Goal: Information Seeking & Learning: Learn about a topic

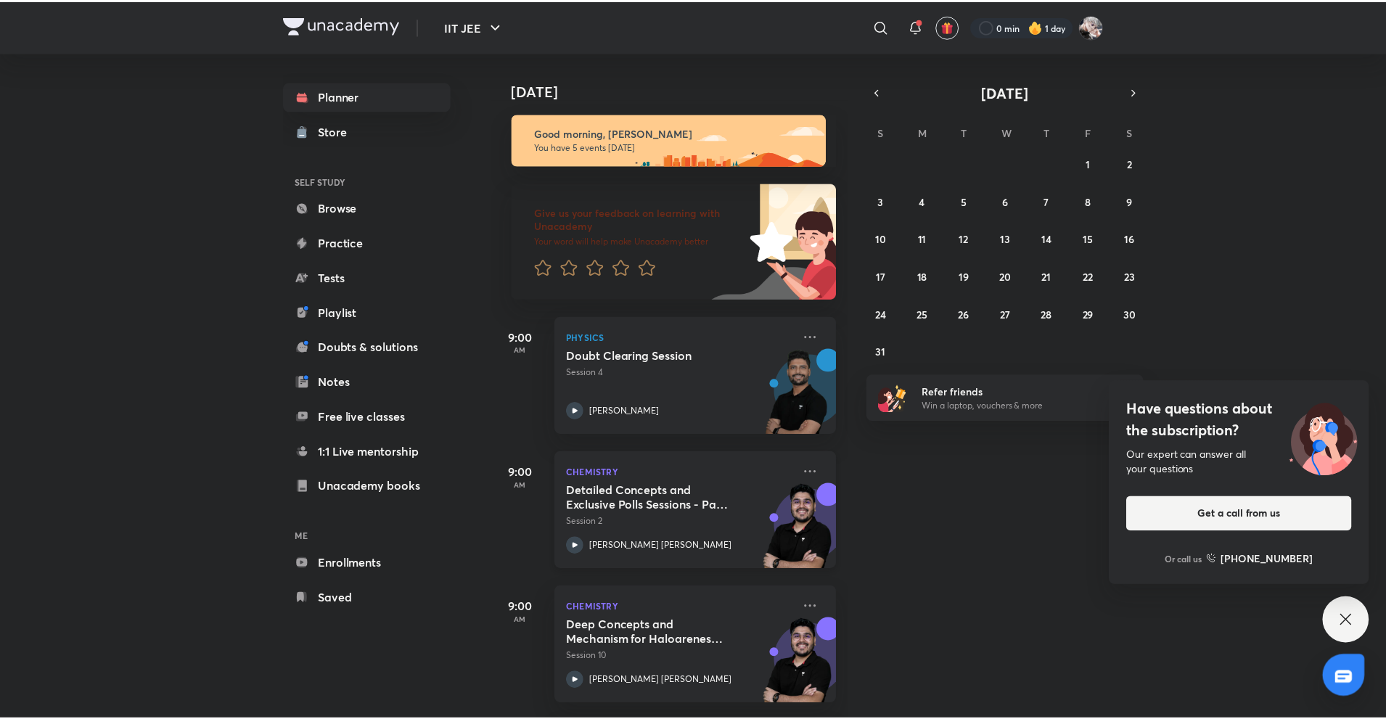
scroll to position [277, 0]
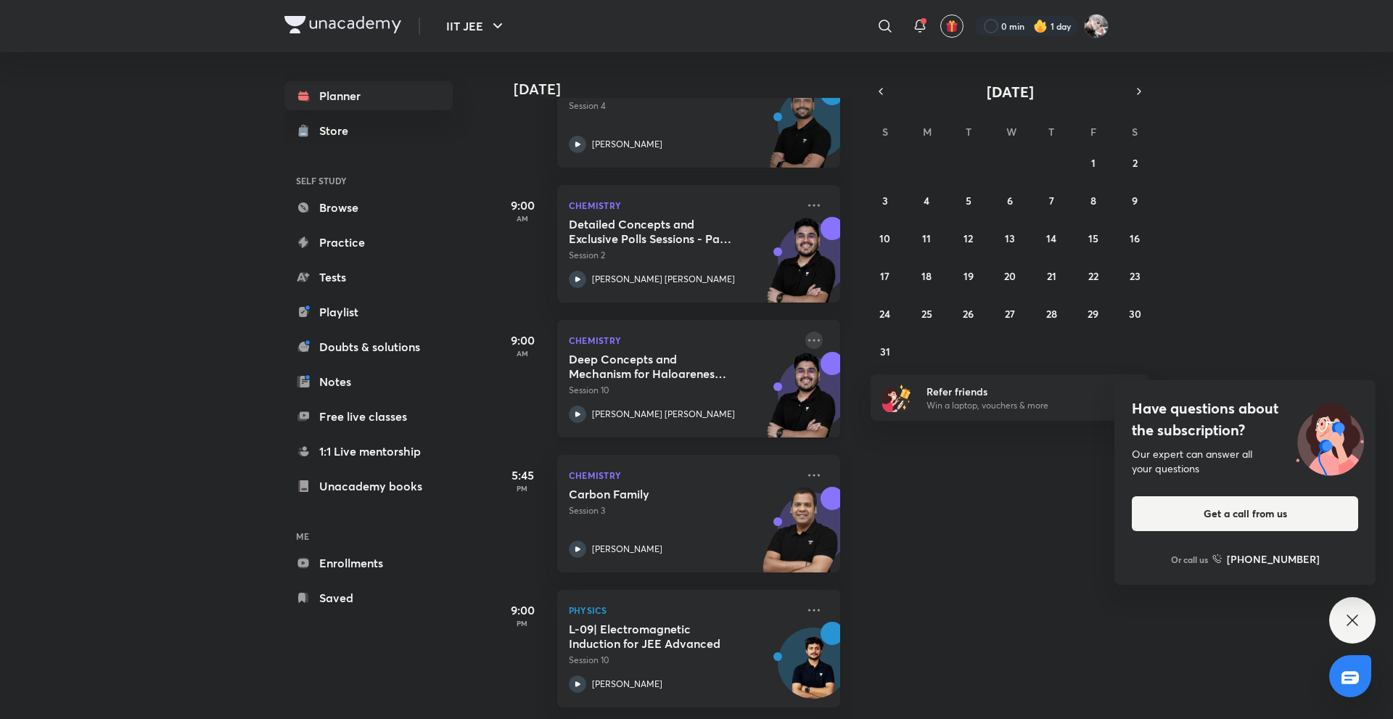
click at [805, 334] on icon at bounding box center [813, 340] width 17 height 17
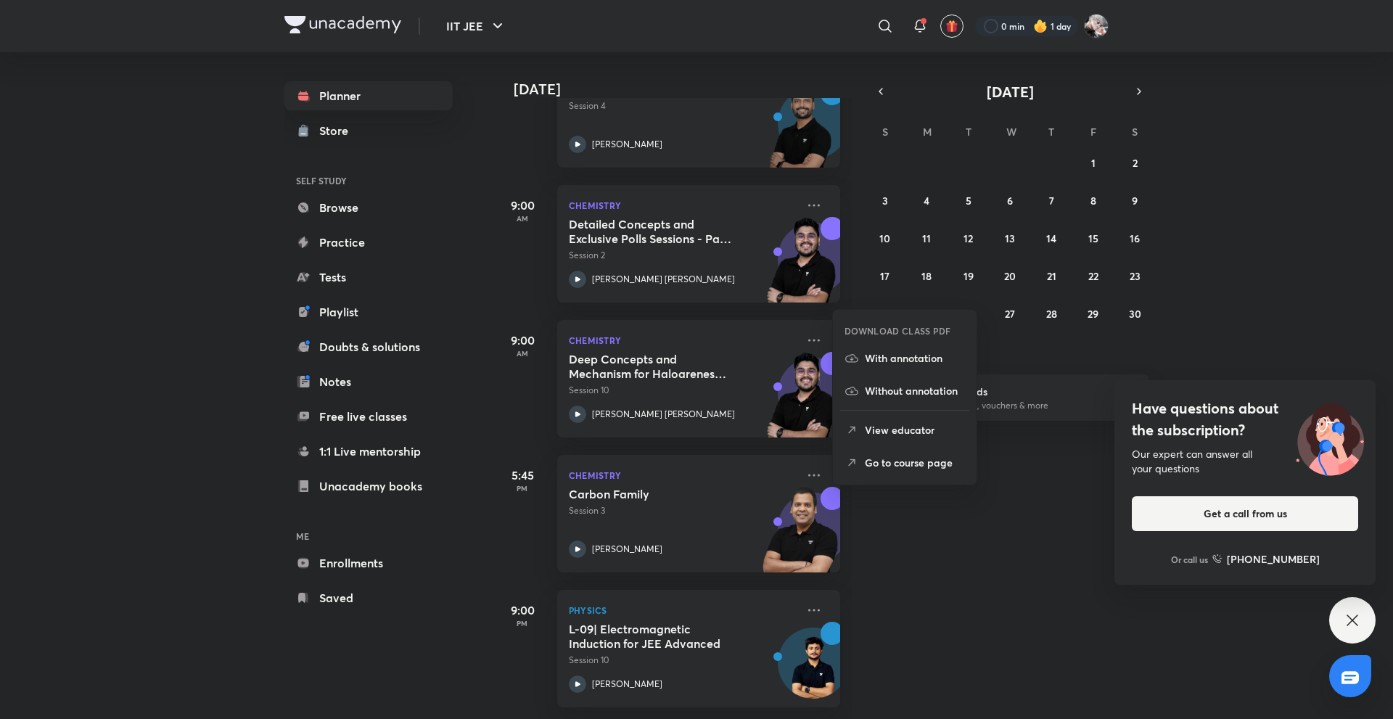
click at [880, 461] on p "Go to course page" at bounding box center [915, 462] width 100 height 15
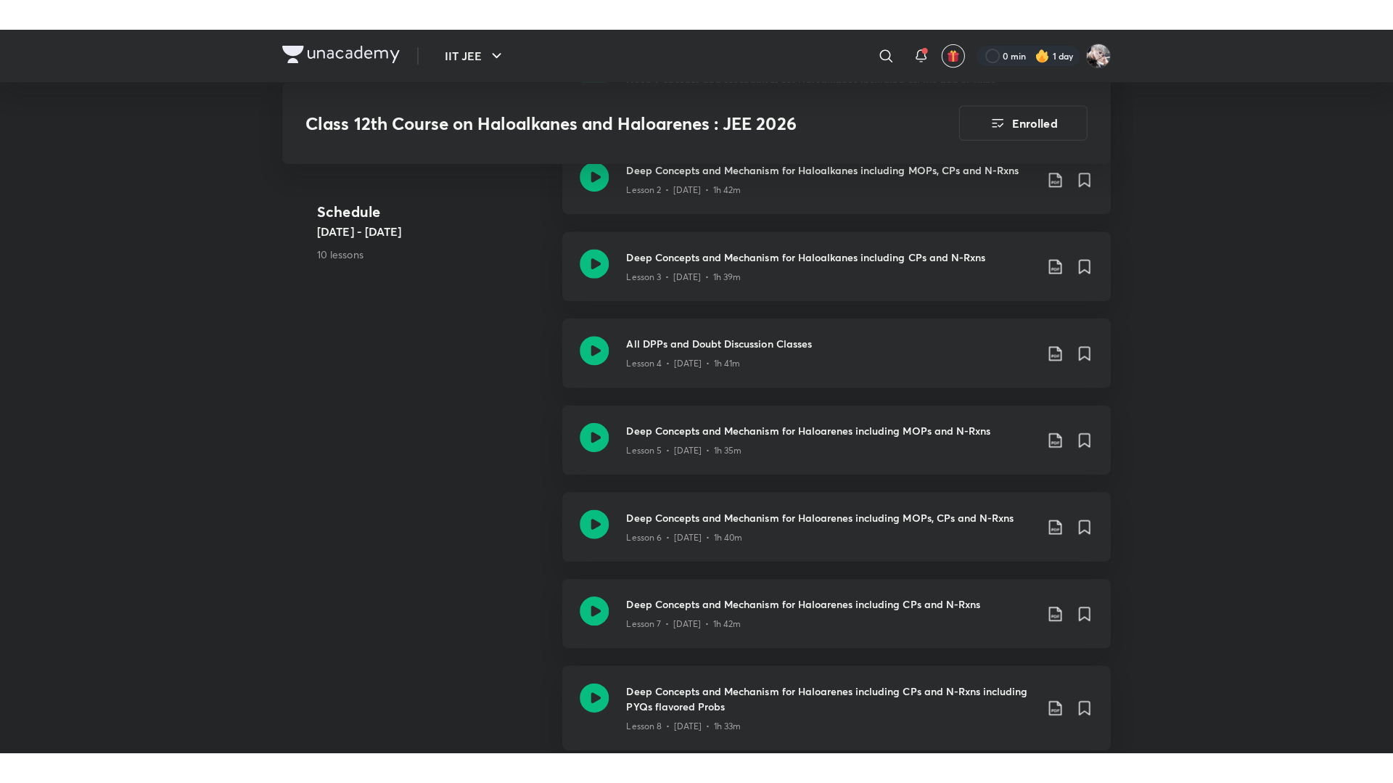
scroll to position [1001, 0]
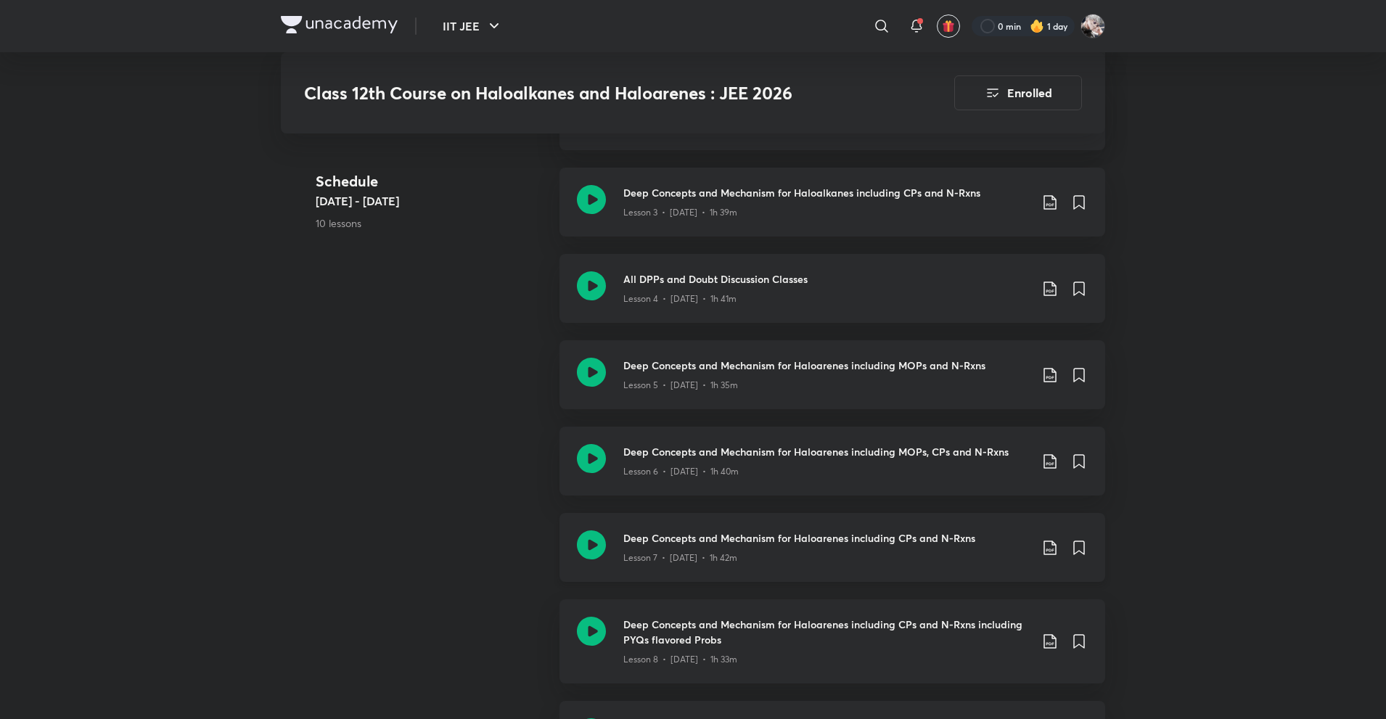
click at [720, 549] on div "Lesson 7 • [DATE] • 1h 42m" at bounding box center [826, 555] width 406 height 19
